Goal: Task Accomplishment & Management: Manage account settings

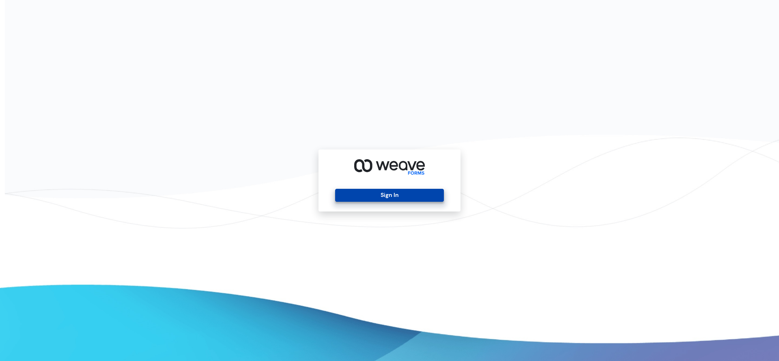
click at [377, 193] on button "Sign In" at bounding box center [389, 195] width 108 height 13
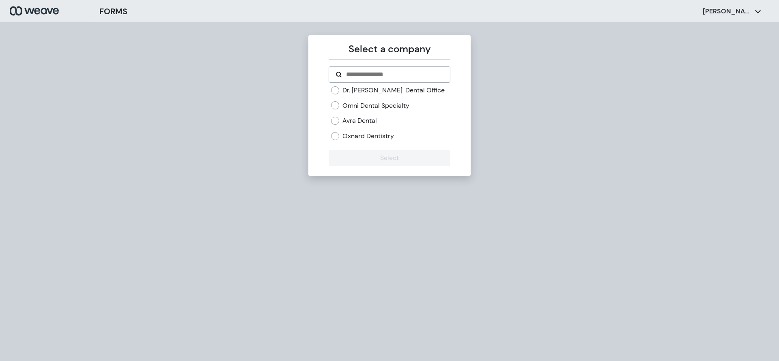
click at [364, 135] on label "Oxnard Dentistry" at bounding box center [367, 136] width 51 height 9
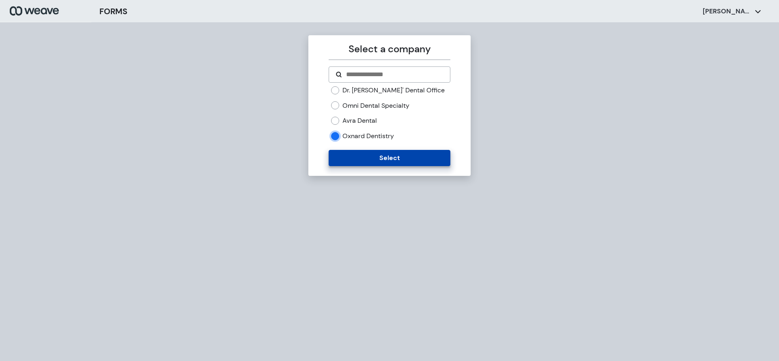
click at [363, 154] on button "Select" at bounding box center [388, 158] width 121 height 16
